Goal: Navigation & Orientation: Find specific page/section

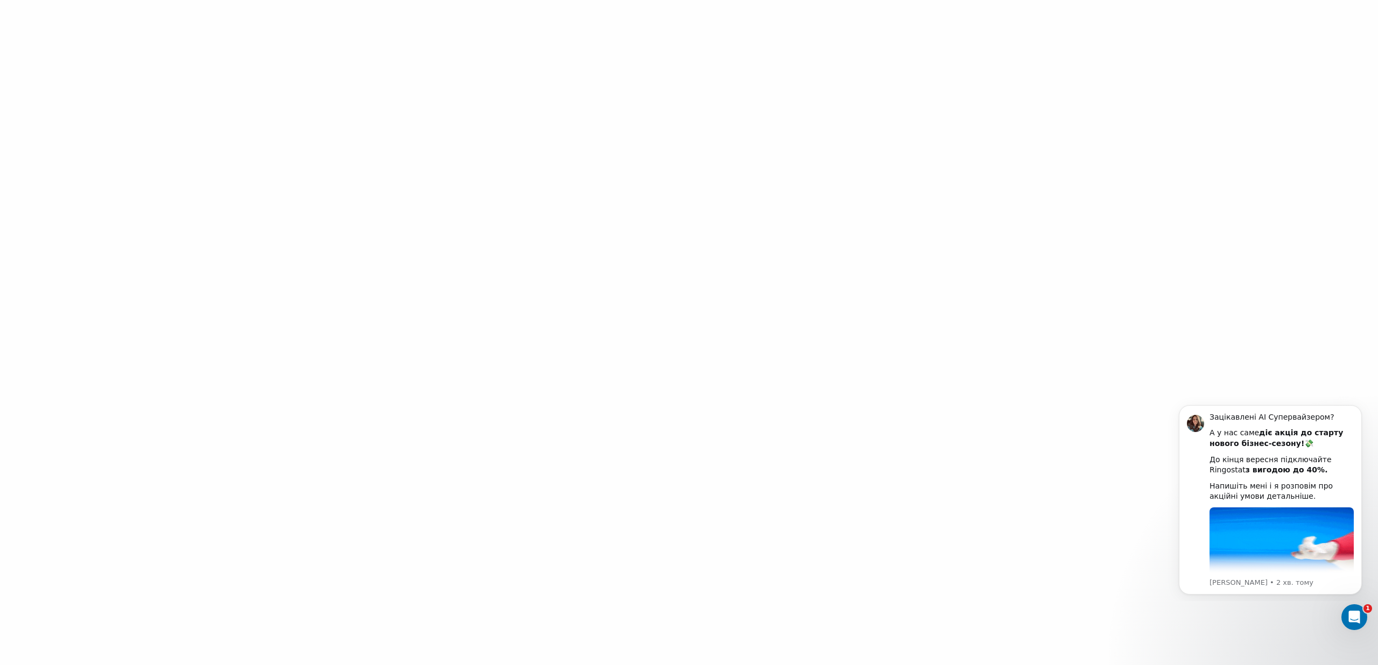
click at [1169, 224] on div at bounding box center [689, 332] width 1378 height 665
